Goal: Task Accomplishment & Management: Manage account settings

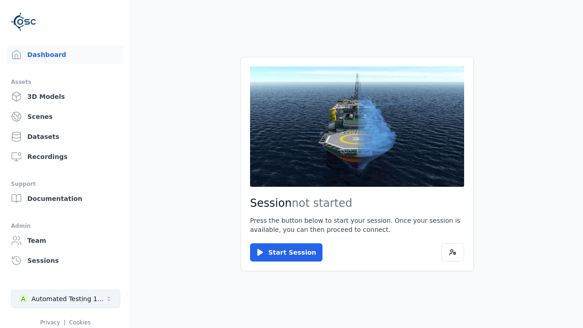
click at [66, 299] on div "Automated Testing 1 - Playwright" at bounding box center [68, 298] width 74 height 9
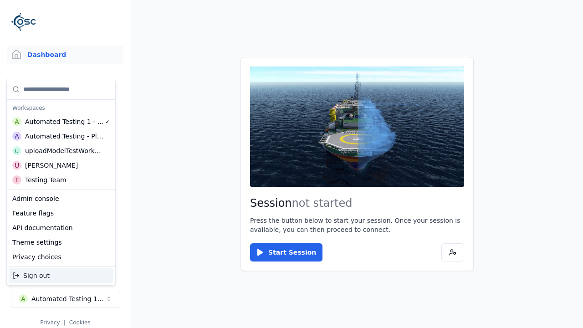
click at [61, 136] on div "Automated Testing - Playwright" at bounding box center [64, 136] width 79 height 9
click at [291, 164] on html "Support Dashboard Assets 3D Models Scenes Datasets Recordings Support Documenta…" at bounding box center [291, 164] width 583 height 328
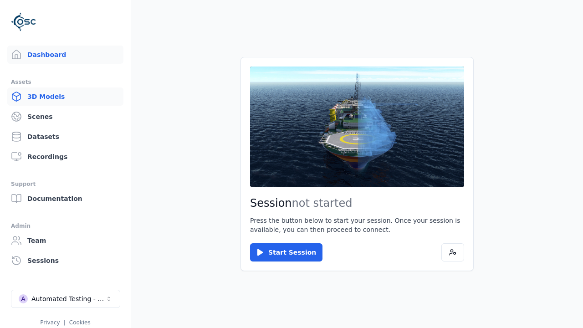
click at [65, 97] on link "3D Models" at bounding box center [65, 96] width 116 height 18
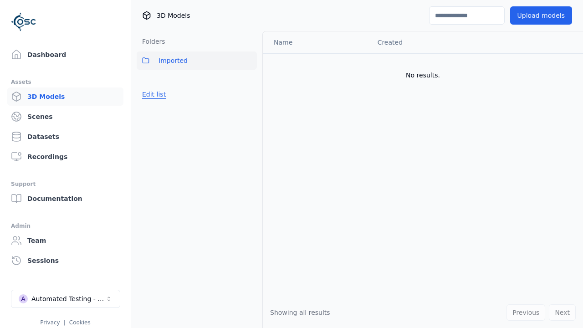
click at [153, 94] on button "Edit list" at bounding box center [154, 94] width 35 height 16
click at [163, 94] on link "Create folder" at bounding box center [163, 94] width 42 height 9
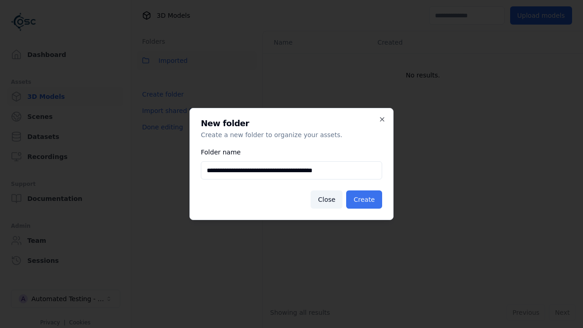
type input "**********"
click at [364, 199] on button "Create" at bounding box center [364, 199] width 36 height 18
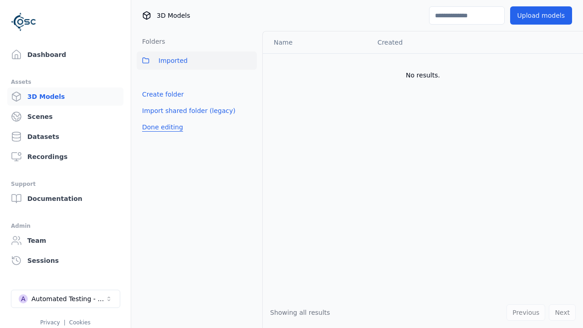
click at [163, 127] on button "Done editing" at bounding box center [163, 127] width 52 height 16
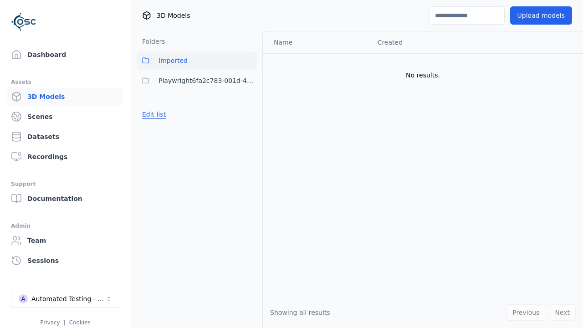
click at [153, 114] on button "Edit list" at bounding box center [154, 114] width 35 height 16
click at [250, 81] on html "Support Dashboard Assets 3D Models Scenes Datasets Recordings Support Documenta…" at bounding box center [291, 164] width 583 height 328
click at [249, 128] on div "Rename" at bounding box center [249, 128] width 61 height 15
